Goal: Task Accomplishment & Management: Manage account settings

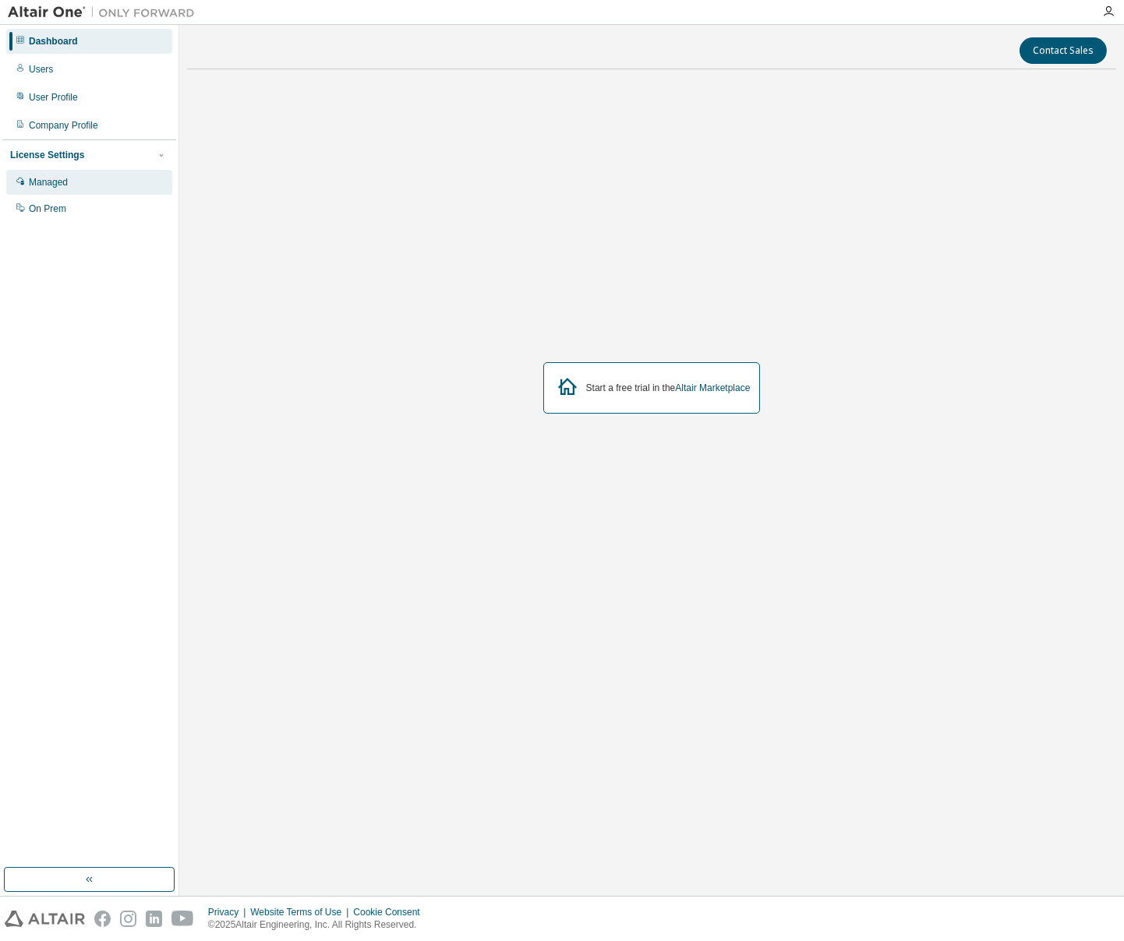
click at [41, 185] on div "Managed" at bounding box center [48, 182] width 39 height 12
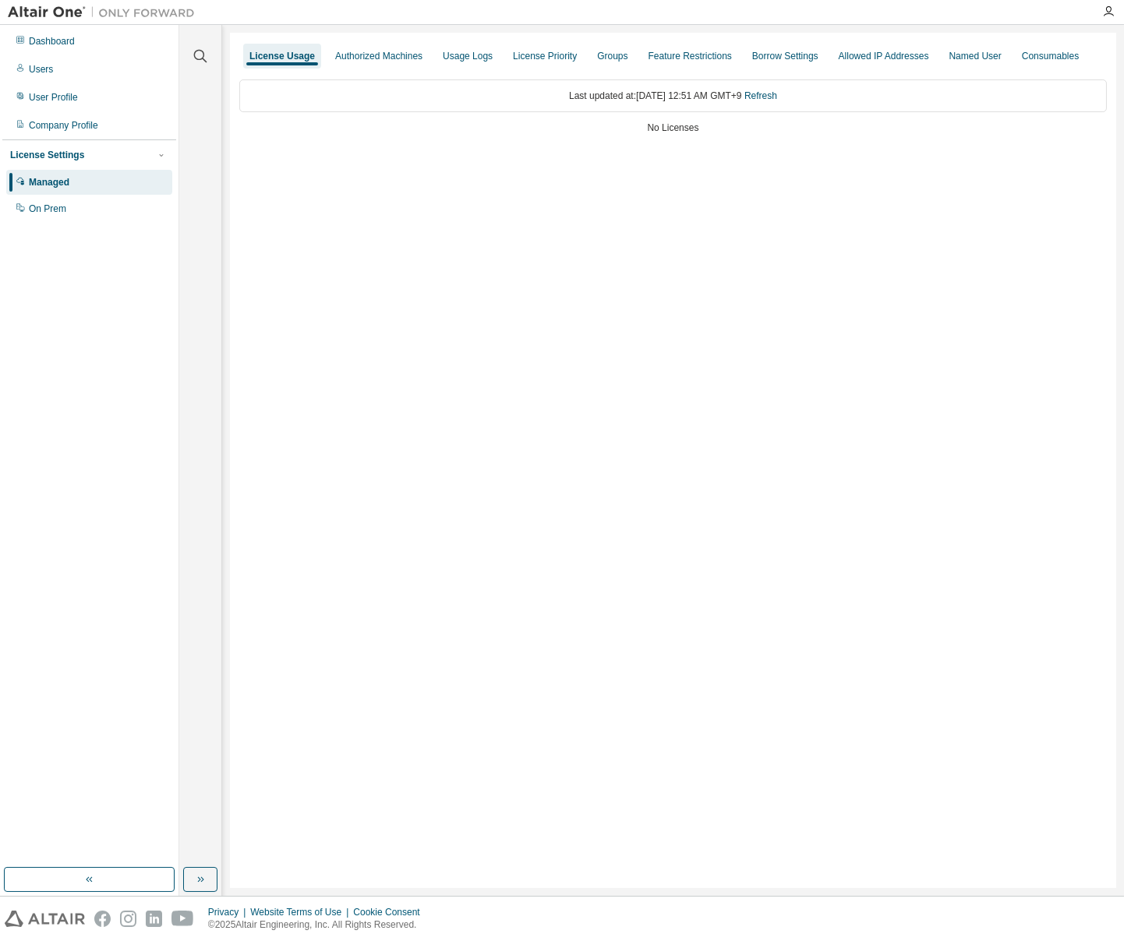
click at [79, 157] on div "License Settings" at bounding box center [47, 155] width 74 height 12
click at [69, 170] on div "License Settings Managed On Prem" at bounding box center [89, 181] width 174 height 83
click at [652, 94] on div "Last updated at: Thu 2025-08-14 12:51 AM GMT+9 Refresh" at bounding box center [672, 95] width 867 height 33
click at [69, 210] on div "On Prem" at bounding box center [89, 208] width 166 height 25
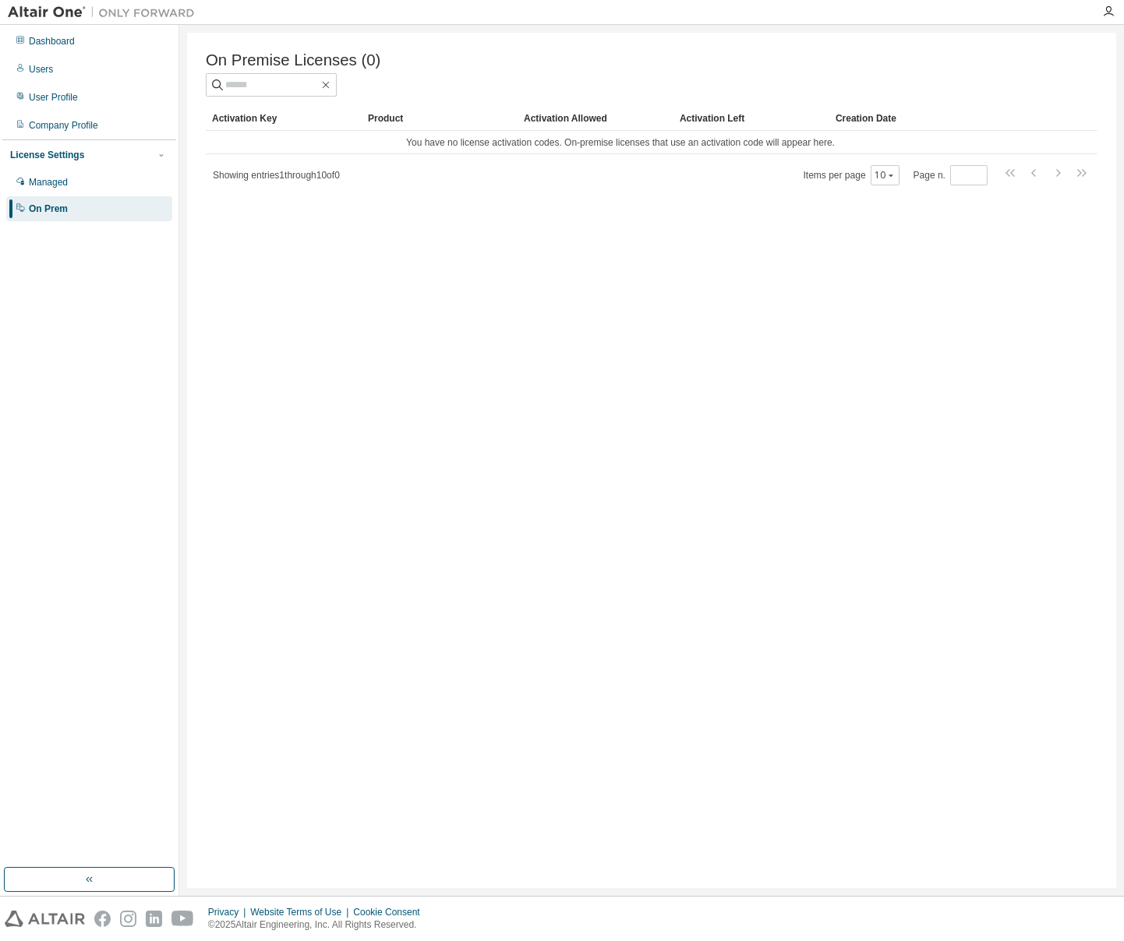
click at [79, 156] on div "License Settings" at bounding box center [47, 155] width 74 height 12
click at [73, 152] on div "License Settings" at bounding box center [47, 155] width 74 height 12
click at [57, 65] on div "Users" at bounding box center [89, 69] width 166 height 25
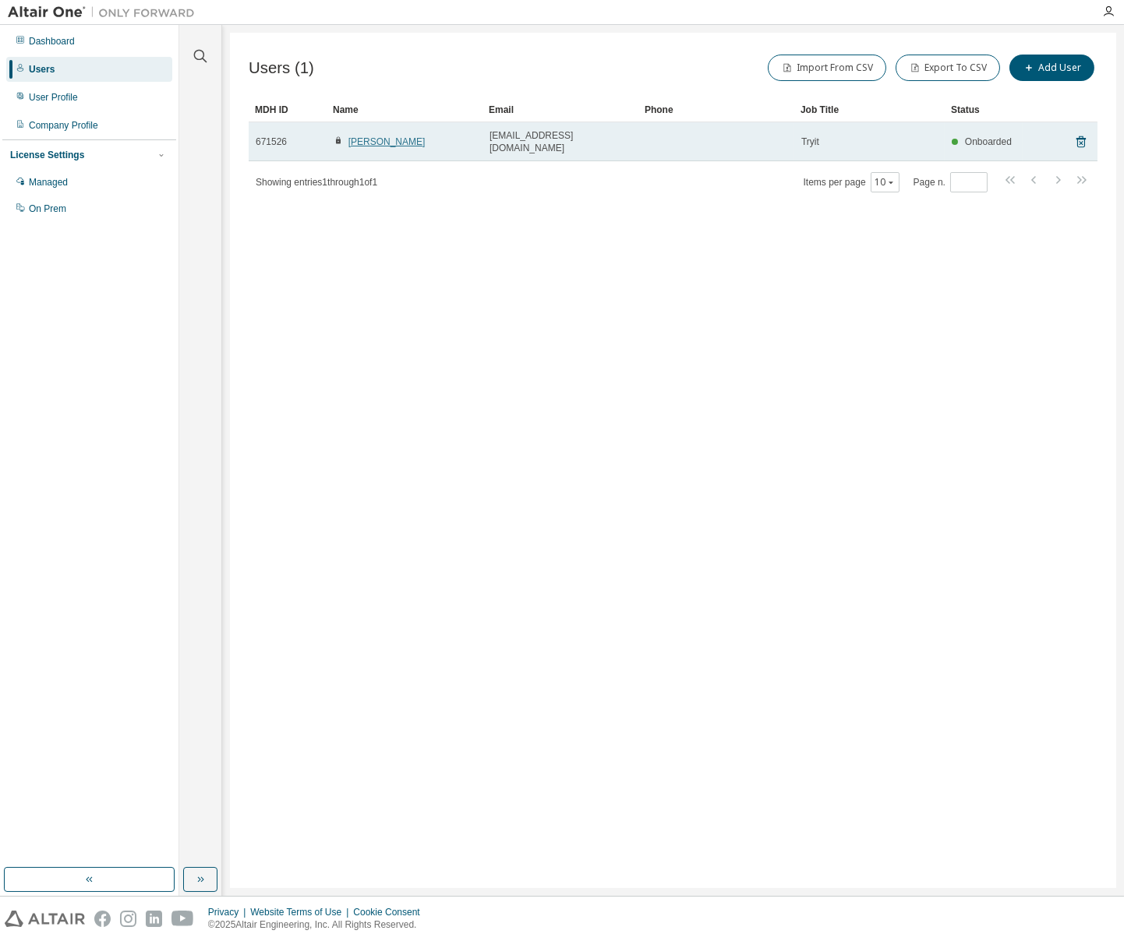
click at [388, 137] on link "Takehito Yamazaki" at bounding box center [386, 141] width 77 height 11
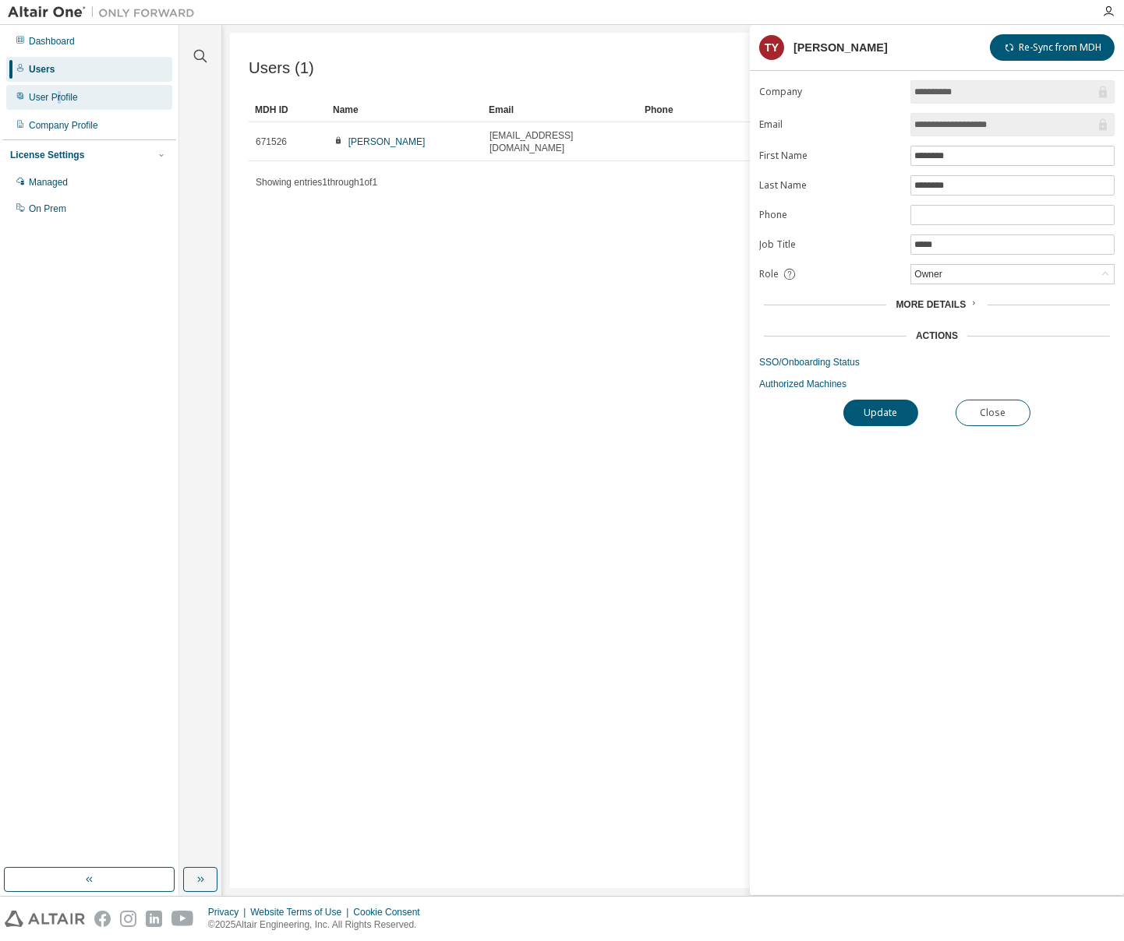
click at [59, 101] on div "User Profile" at bounding box center [53, 97] width 49 height 12
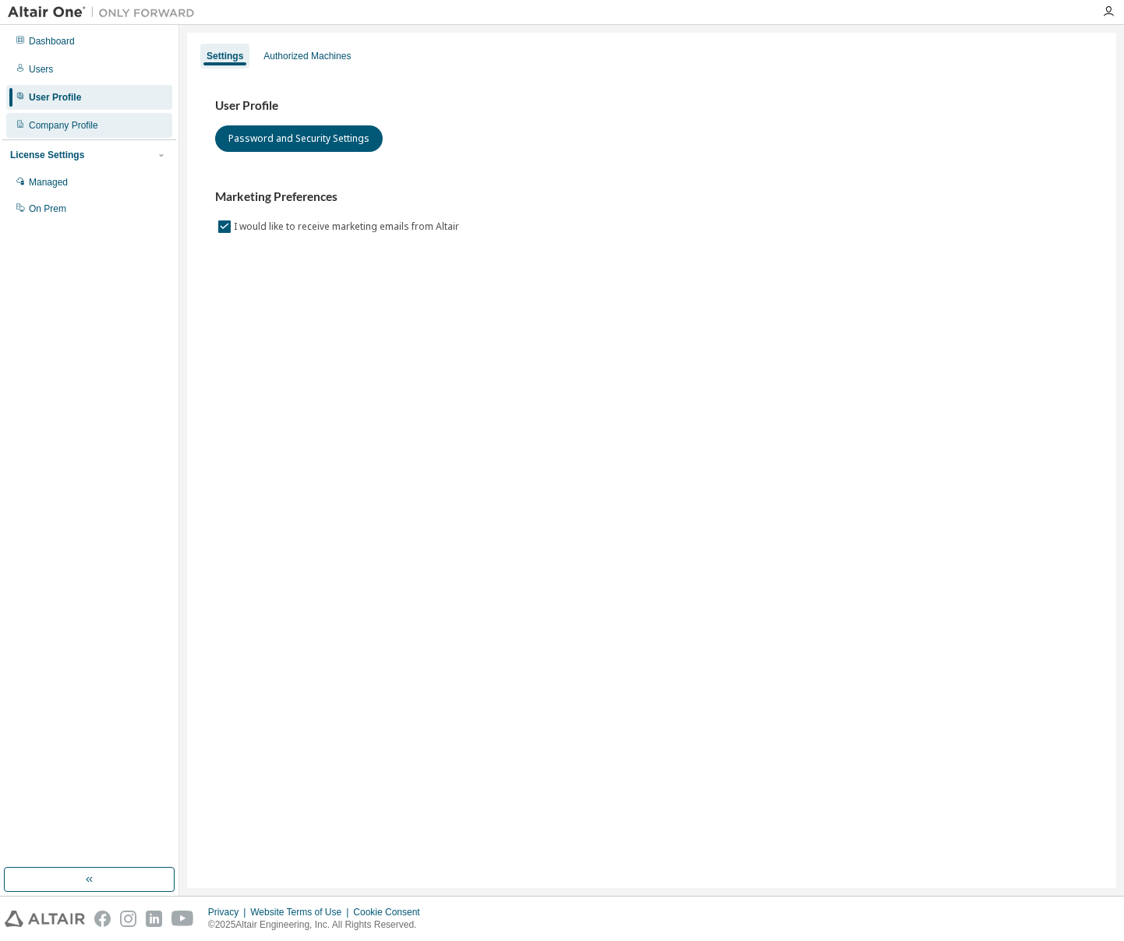
click at [79, 135] on div "Company Profile" at bounding box center [89, 125] width 166 height 25
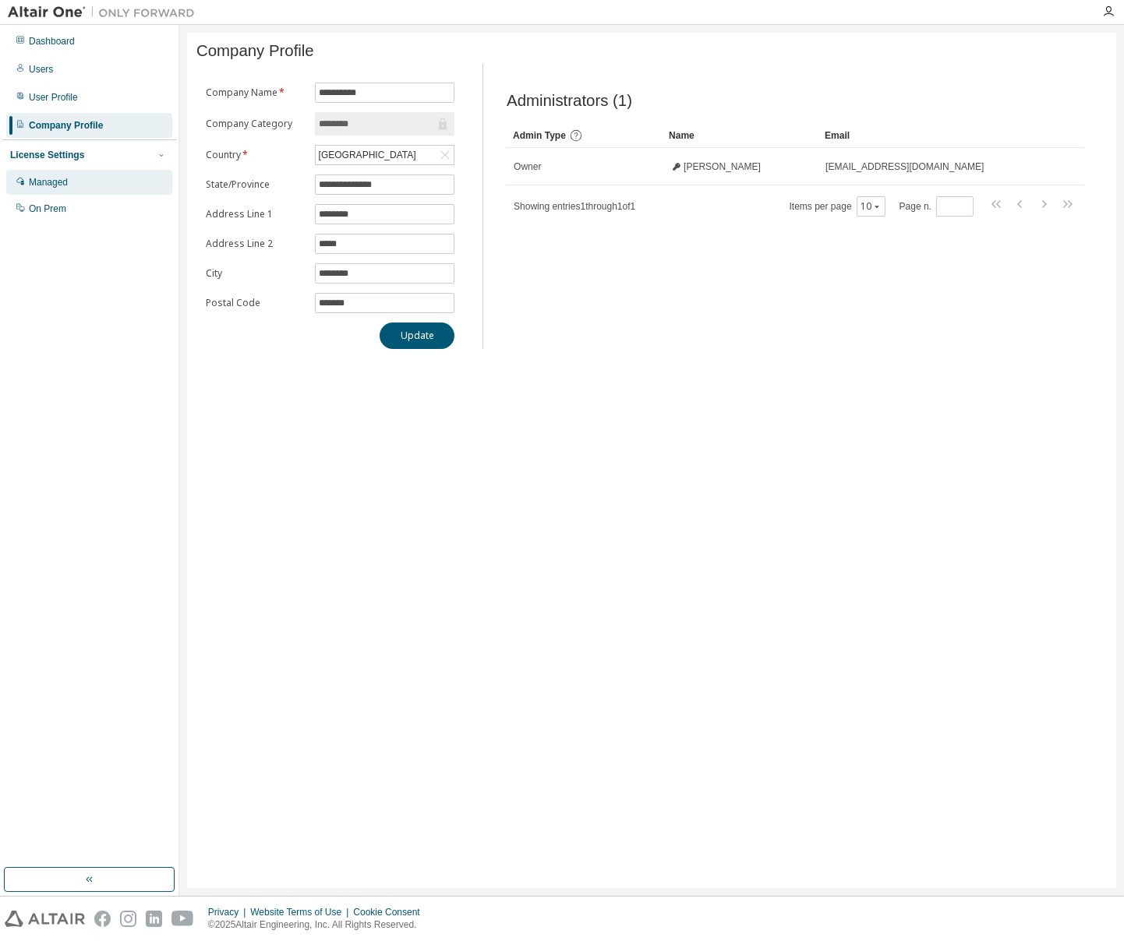
click at [58, 192] on div "Managed" at bounding box center [89, 182] width 166 height 25
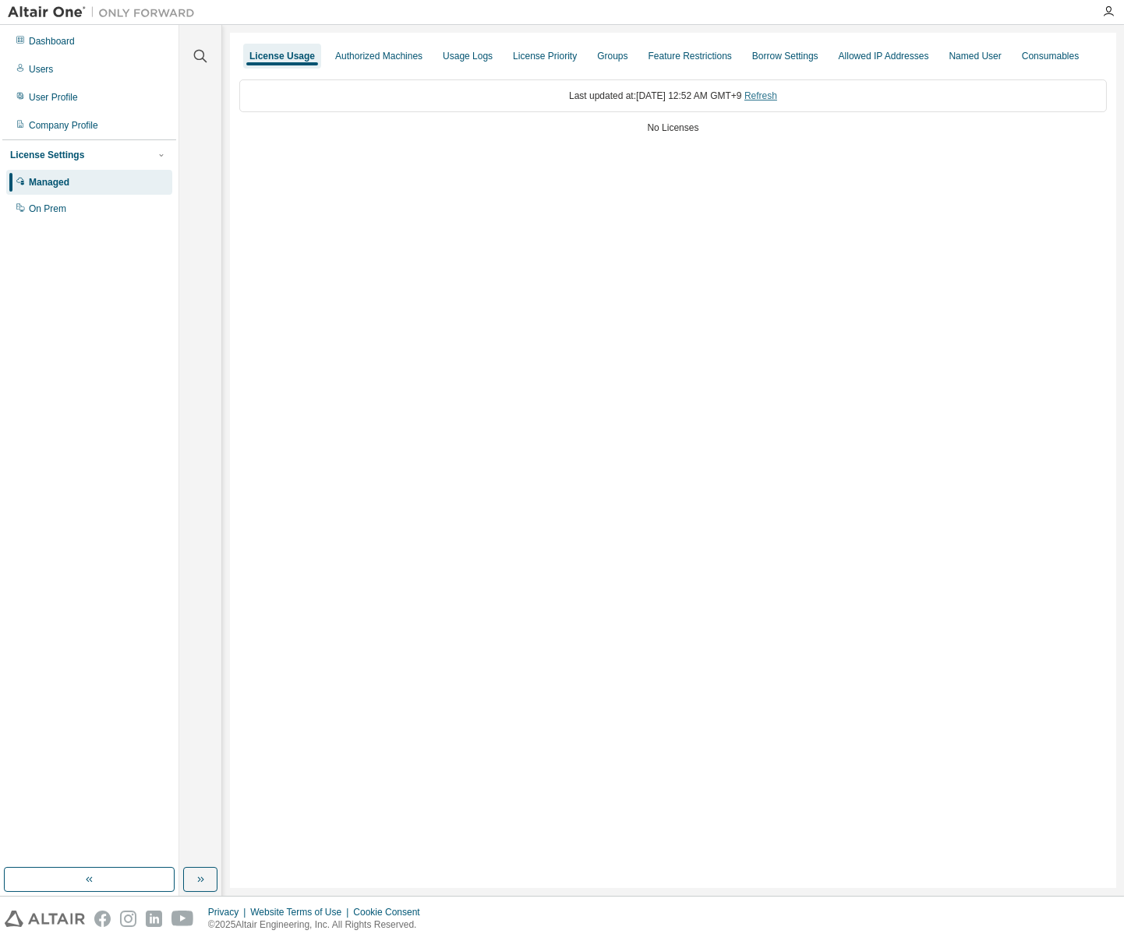
click at [776, 93] on link "Refresh" at bounding box center [760, 95] width 33 height 11
click at [391, 64] on div "Authorized Machines" at bounding box center [379, 56] width 100 height 25
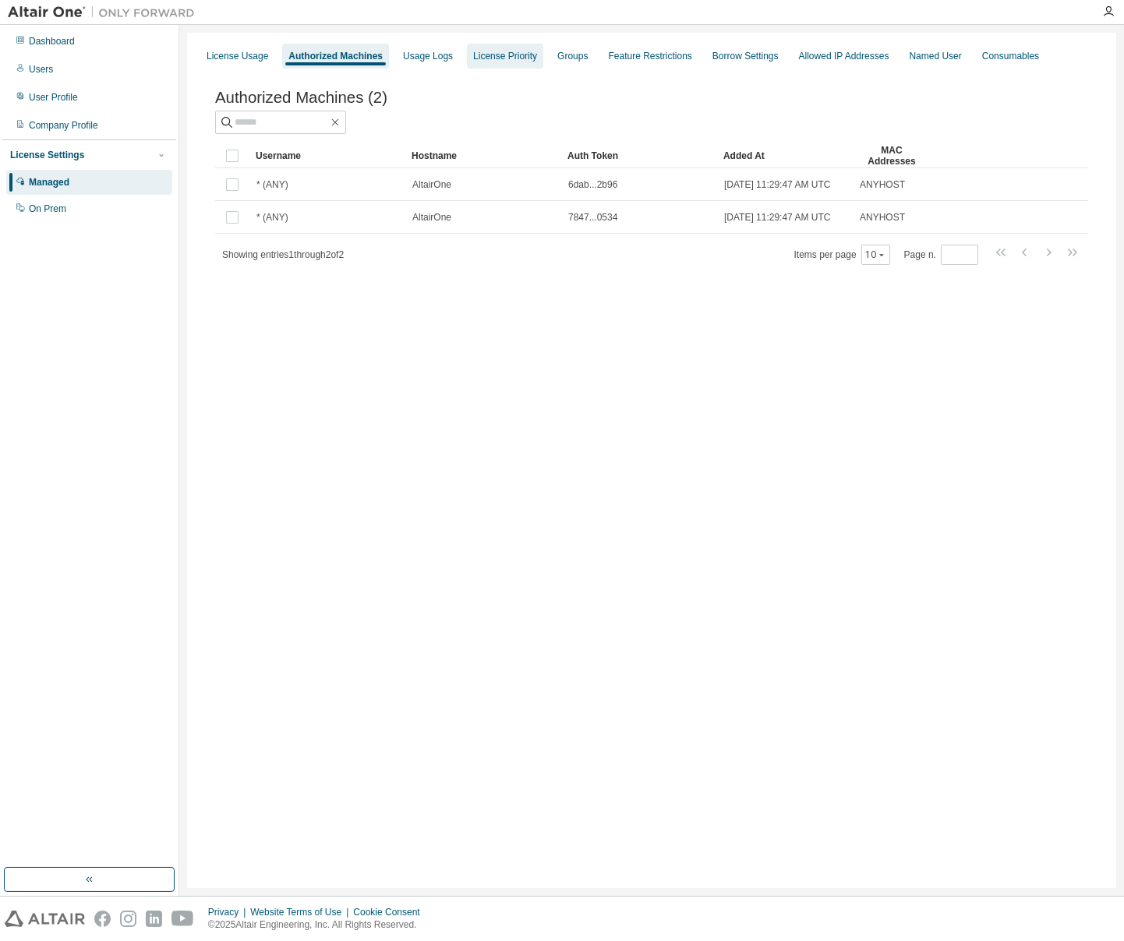
click at [514, 63] on div "License Priority" at bounding box center [505, 56] width 76 height 25
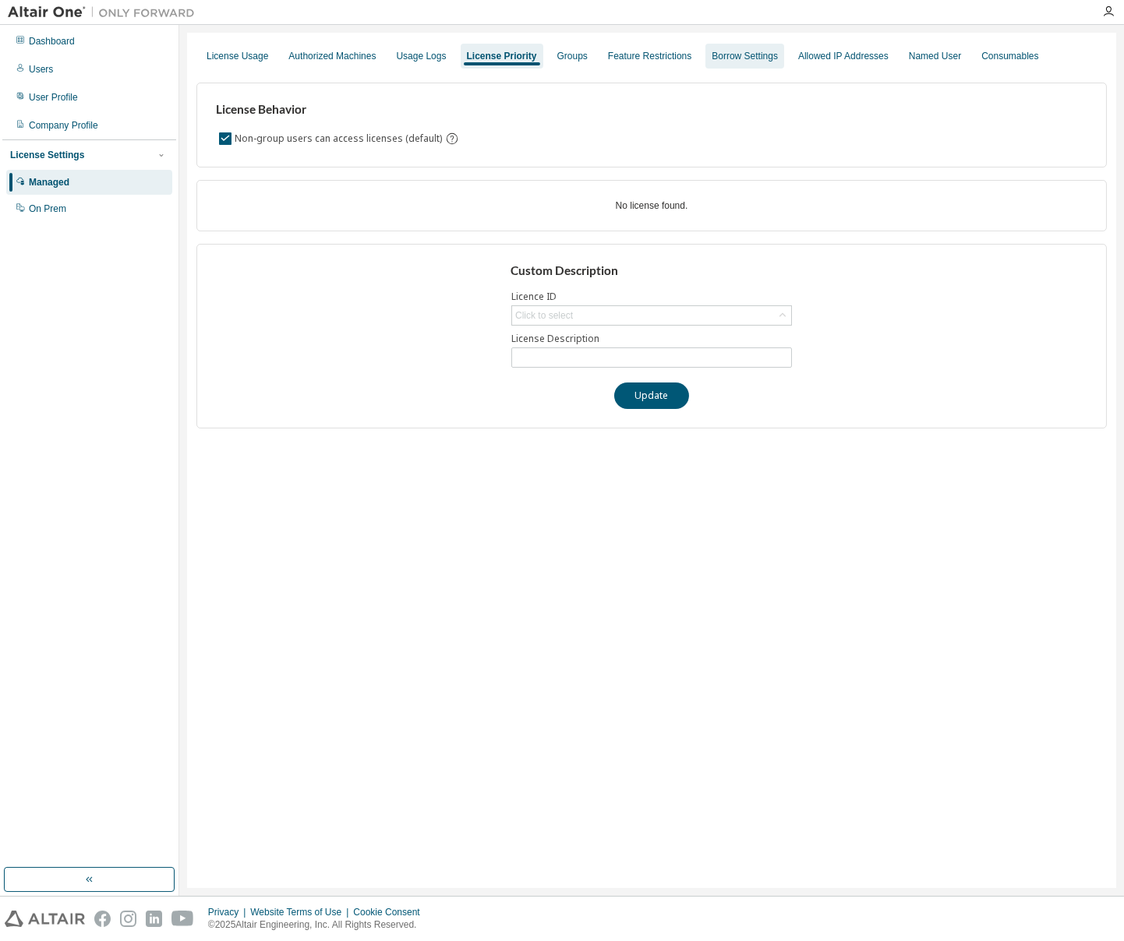
click at [770, 57] on div "Borrow Settings" at bounding box center [745, 56] width 66 height 12
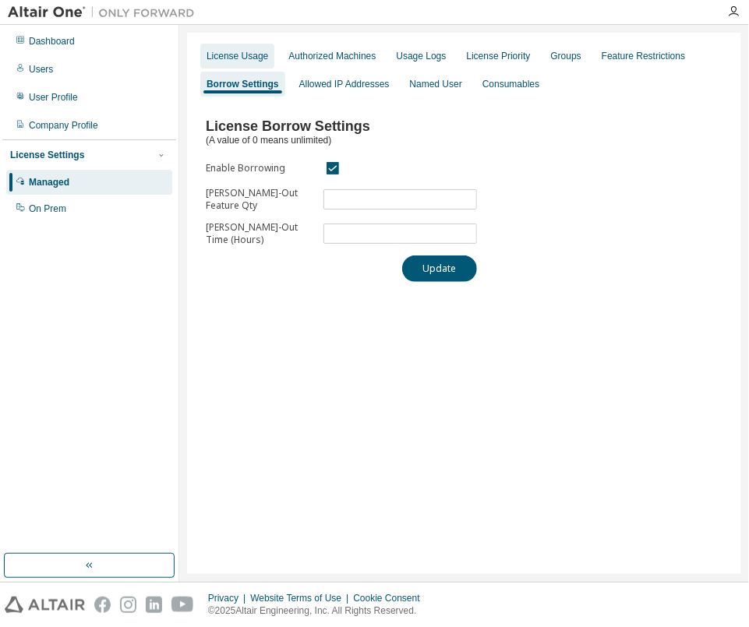
click at [259, 60] on div "License Usage" at bounding box center [238, 56] width 62 height 12
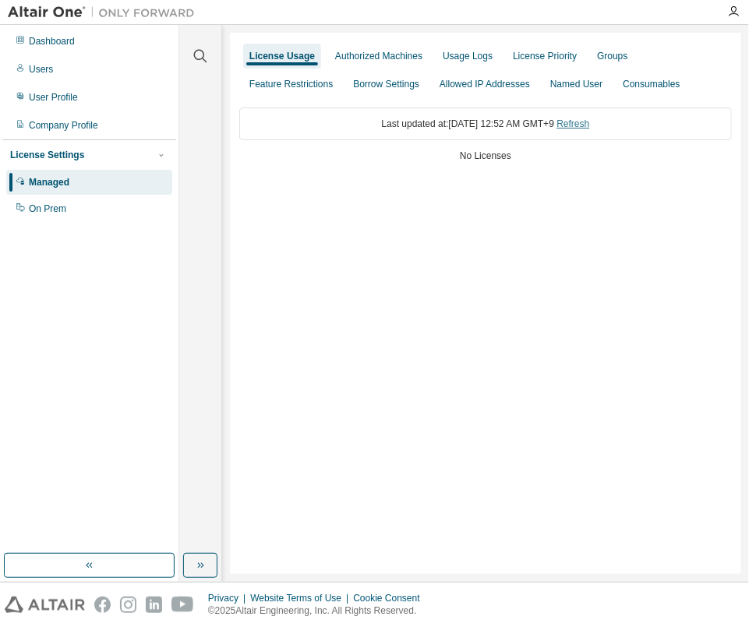
click at [589, 124] on link "Refresh" at bounding box center [572, 123] width 33 height 11
click at [51, 17] on img at bounding box center [105, 13] width 195 height 16
click at [54, 41] on div "Dashboard" at bounding box center [52, 41] width 46 height 12
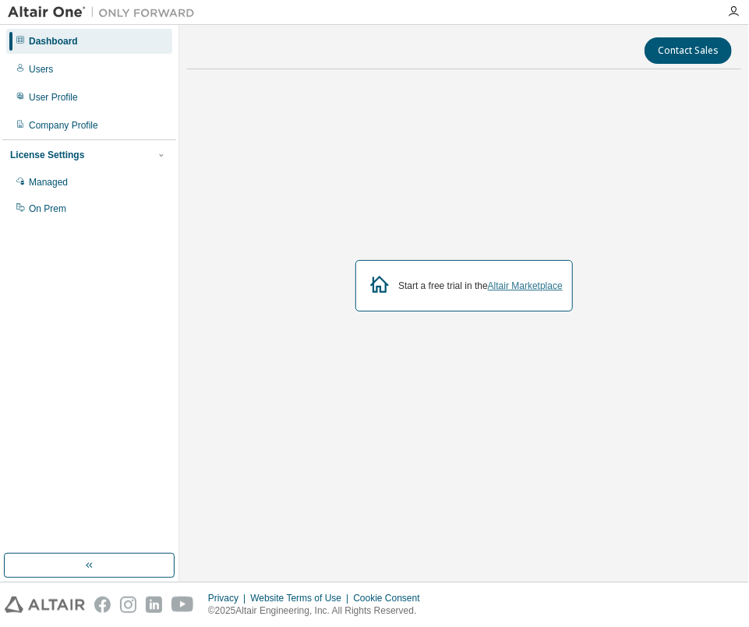
click at [538, 281] on link "Altair Marketplace" at bounding box center [525, 286] width 75 height 11
click at [43, 187] on div "Managed" at bounding box center [48, 182] width 39 height 12
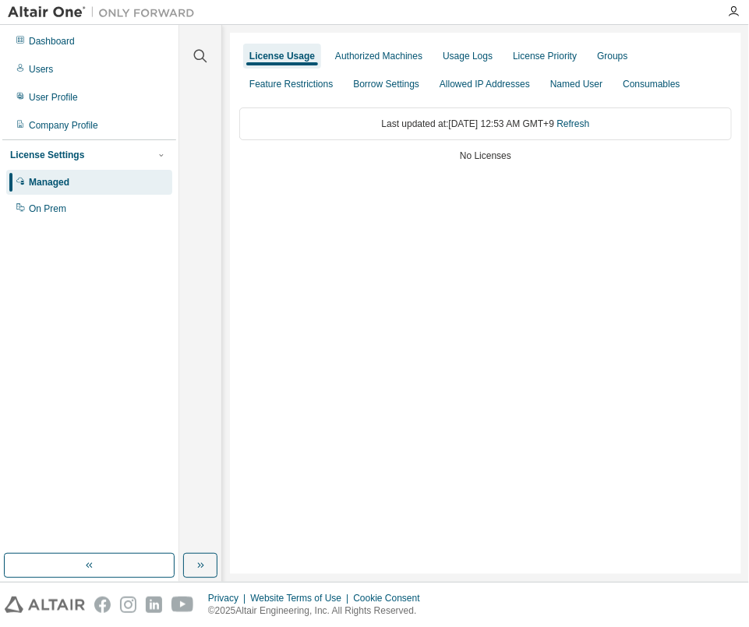
drag, startPoint x: 373, startPoint y: 198, endPoint x: 304, endPoint y: 218, distance: 71.5
click at [304, 218] on div "License Usage Authorized Machines Usage Logs License Priority Groups Feature Re…" at bounding box center [485, 304] width 511 height 542
click at [498, 81] on div "Allowed IP Addresses" at bounding box center [485, 84] width 90 height 12
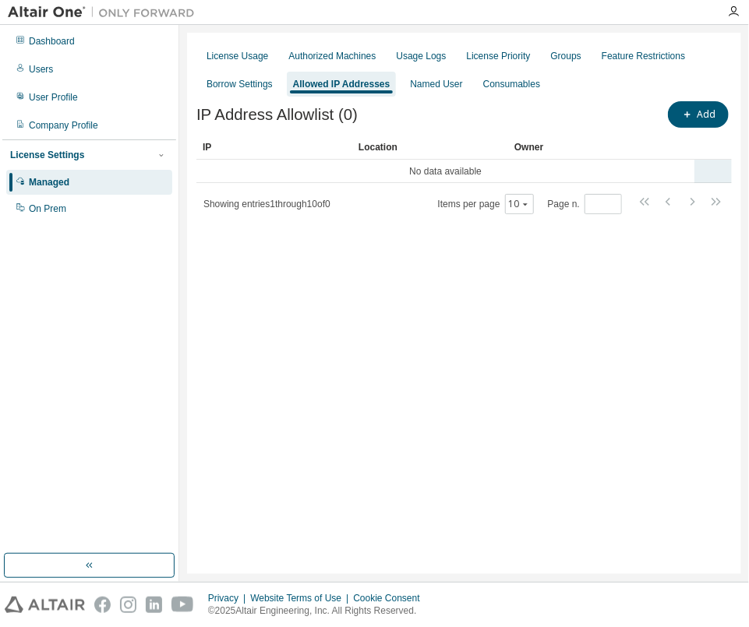
click at [462, 174] on td "No data available" at bounding box center [445, 171] width 498 height 23
click at [698, 122] on button "Add" at bounding box center [698, 114] width 61 height 26
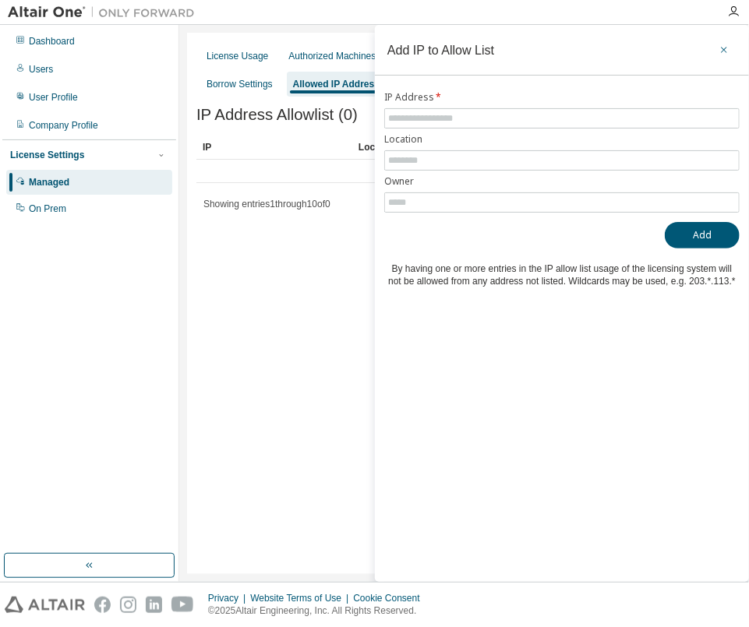
click at [720, 51] on icon "button" at bounding box center [724, 50] width 11 height 12
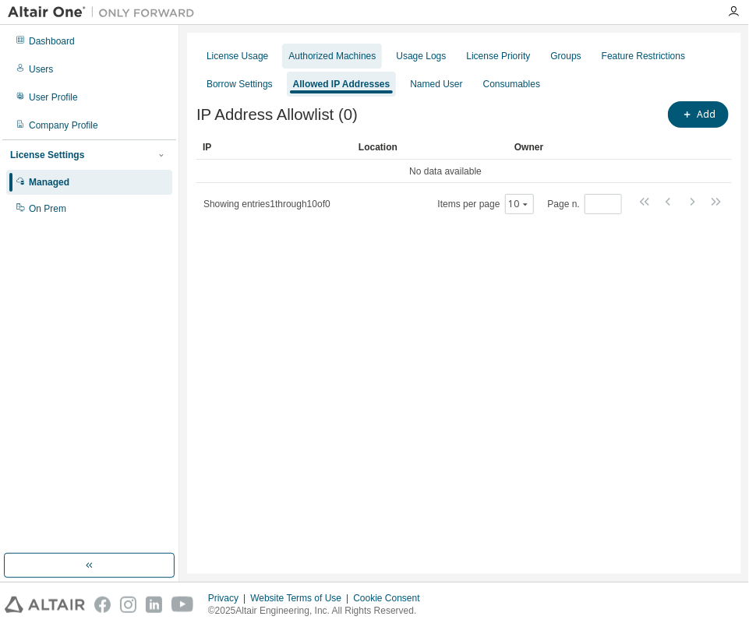
click at [323, 65] on div "Authorized Machines" at bounding box center [332, 56] width 100 height 25
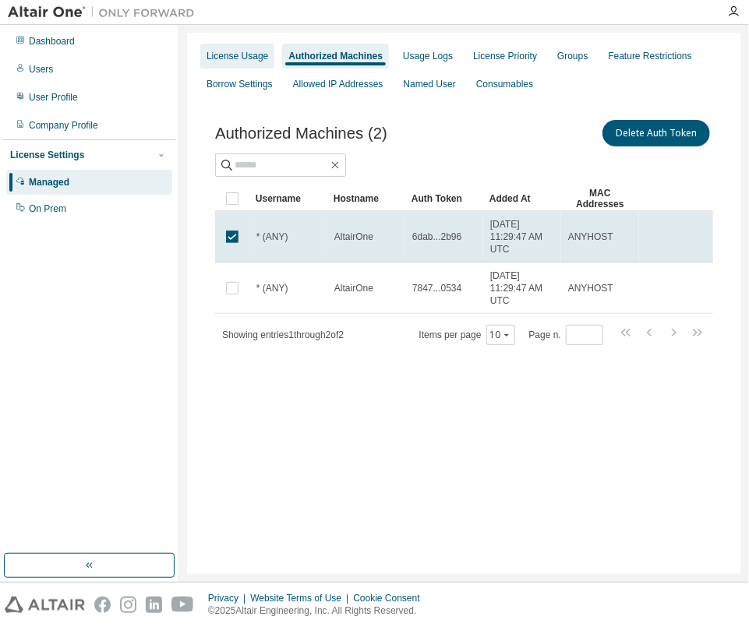
click at [243, 53] on div "License Usage" at bounding box center [238, 56] width 62 height 12
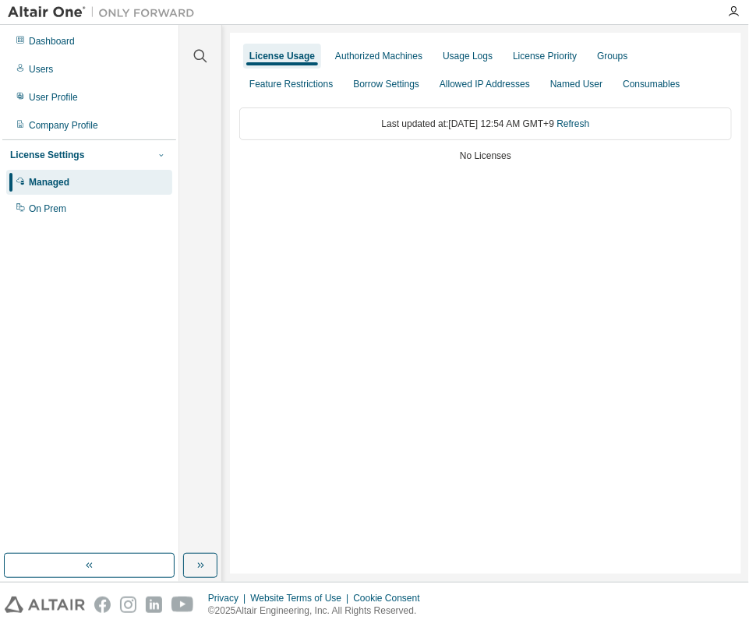
click at [164, 158] on icon "button" at bounding box center [161, 154] width 9 height 9
click at [69, 153] on div "License Settings" at bounding box center [47, 155] width 74 height 12
click at [70, 153] on div "License Settings" at bounding box center [47, 155] width 74 height 12
drag, startPoint x: 387, startPoint y: 187, endPoint x: 366, endPoint y: 192, distance: 20.8
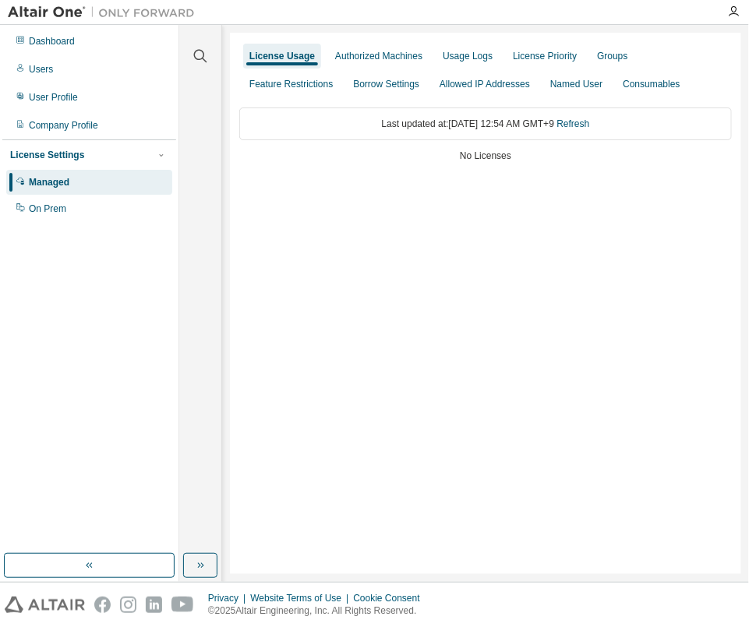
click at [366, 192] on div "License Usage Authorized Machines Usage Logs License Priority Groups Feature Re…" at bounding box center [485, 304] width 511 height 542
click at [417, 88] on div "Borrow Settings" at bounding box center [386, 84] width 66 height 12
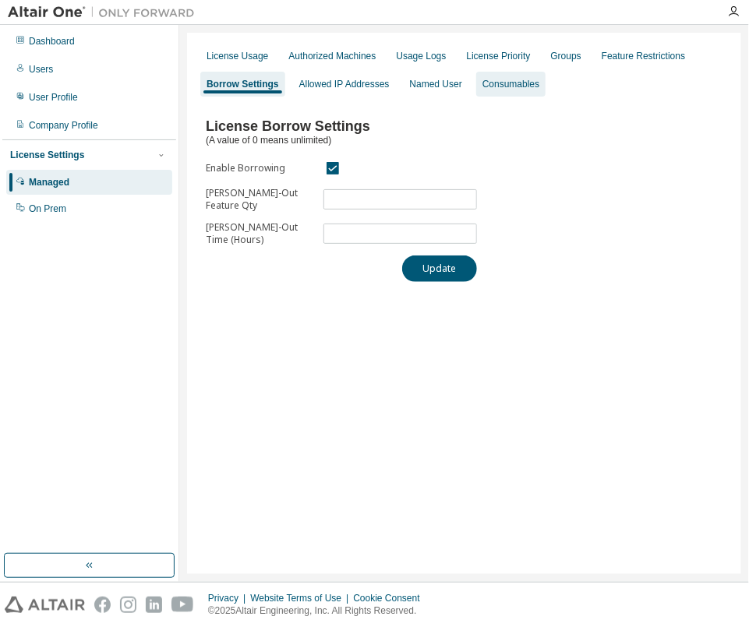
click at [510, 87] on div "Consumables" at bounding box center [510, 84] width 57 height 12
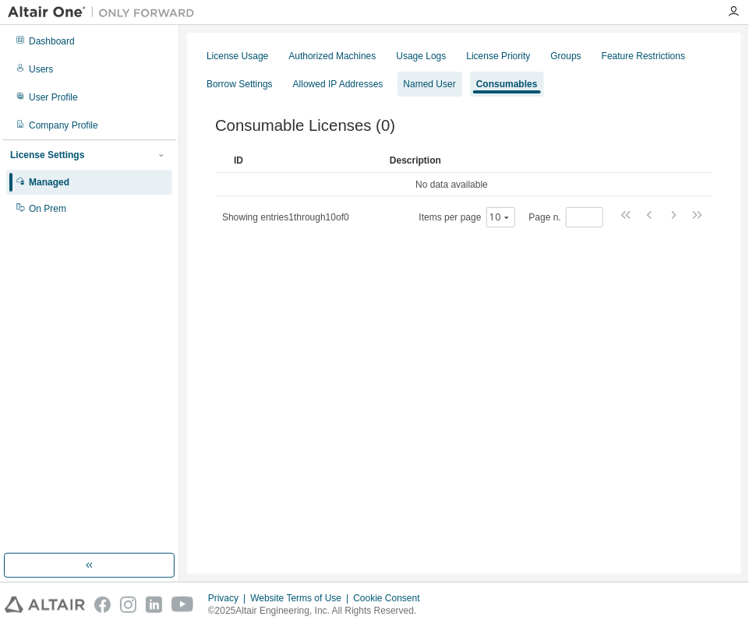
click at [439, 82] on div "Named User" at bounding box center [430, 84] width 52 height 12
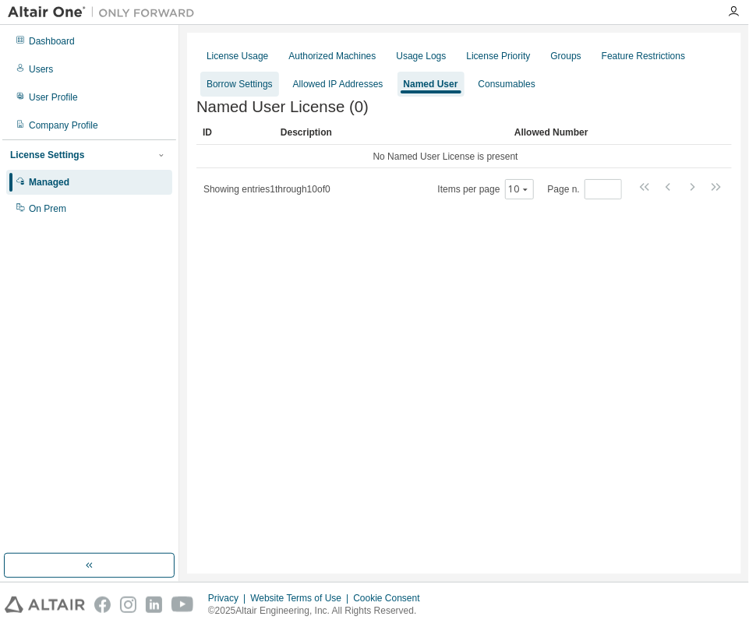
click at [263, 84] on div "Borrow Settings" at bounding box center [240, 84] width 66 height 12
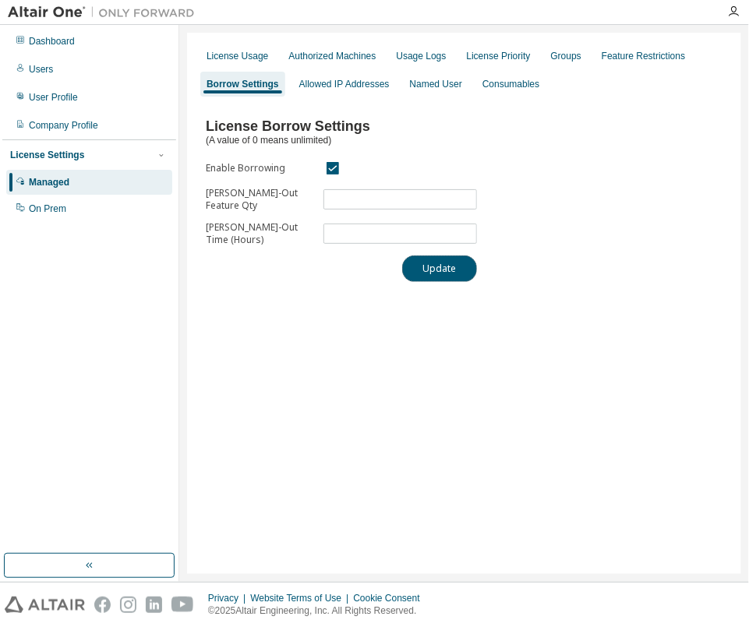
drag, startPoint x: 448, startPoint y: 273, endPoint x: 514, endPoint y: 258, distance: 67.1
click at [448, 273] on button "Update" at bounding box center [439, 269] width 75 height 26
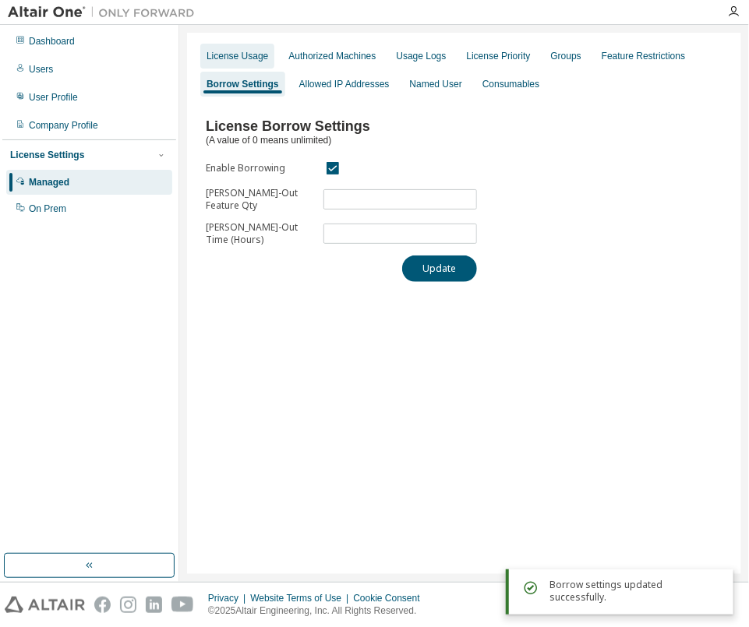
click at [231, 59] on div "License Usage" at bounding box center [238, 56] width 62 height 12
